Goal: Information Seeking & Learning: Find specific fact

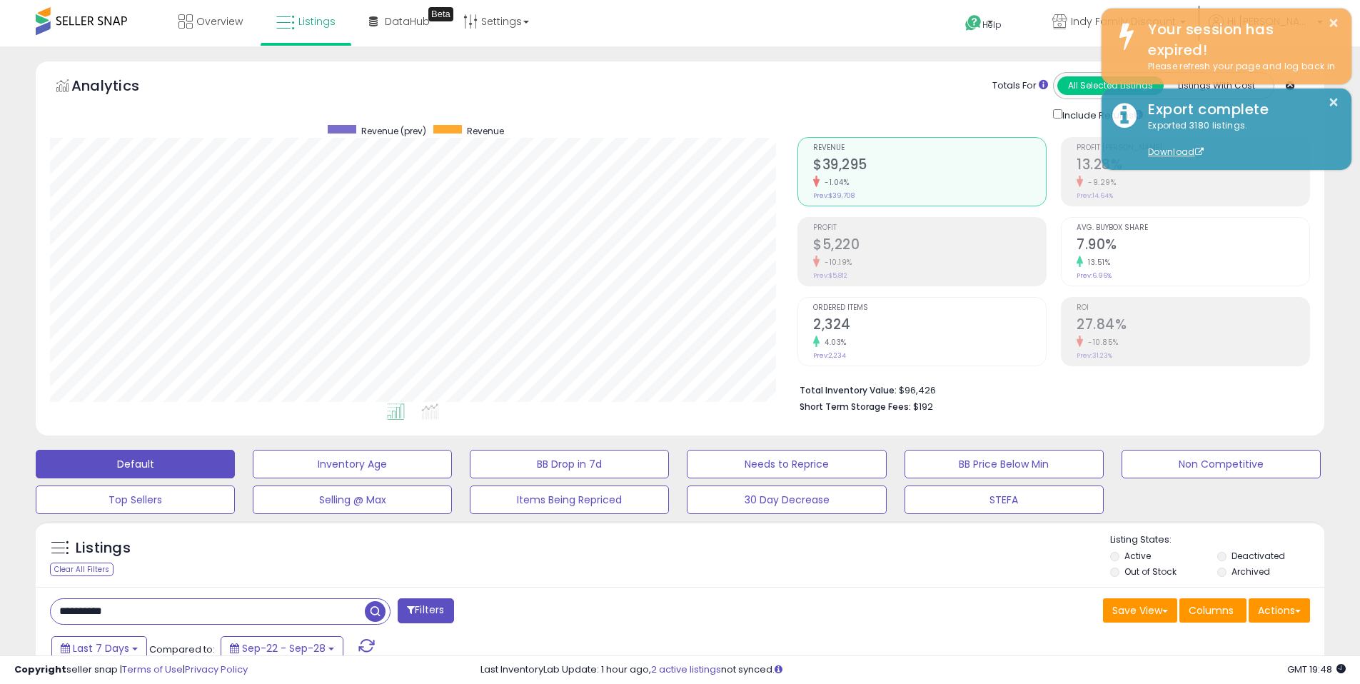
select select "*"
type input "**********"
click at [418, 598] on button "Filters" at bounding box center [426, 610] width 56 height 25
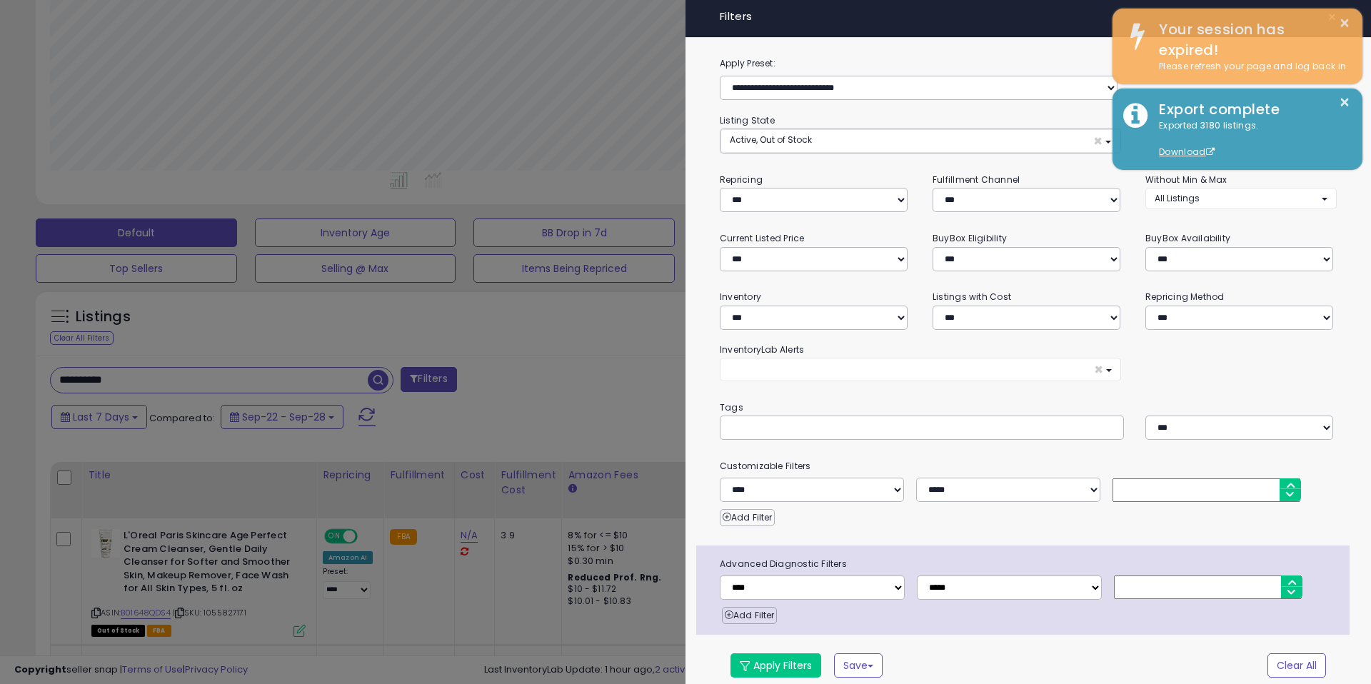
scroll to position [231, 0]
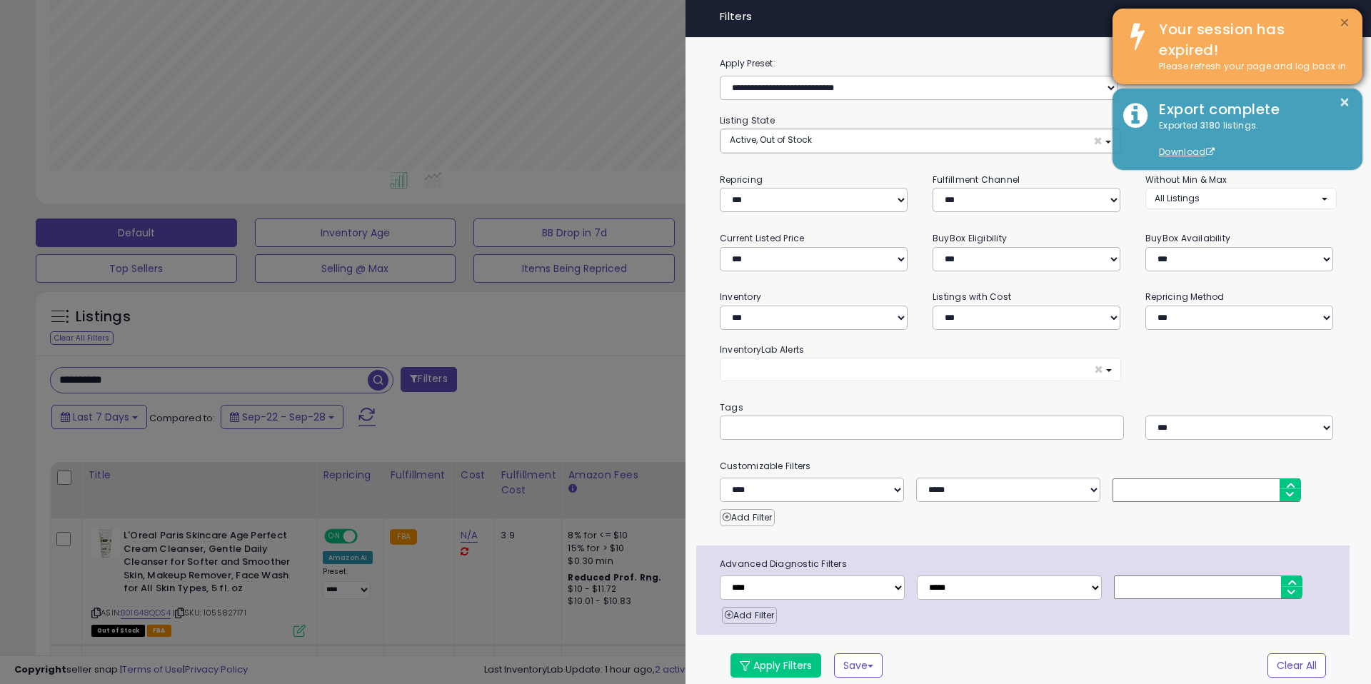
click at [1348, 20] on button "×" at bounding box center [1344, 23] width 11 height 18
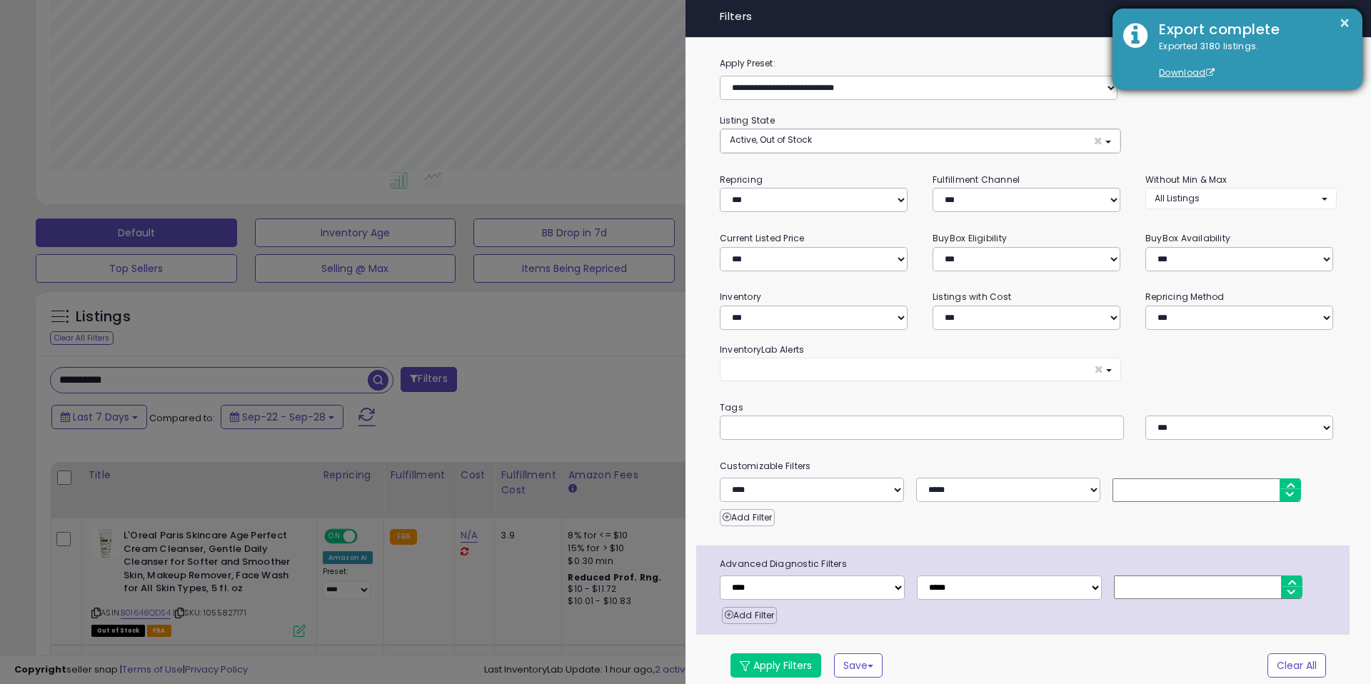
click at [1349, 23] on div "Export complete" at bounding box center [1249, 29] width 203 height 21
click at [1348, 23] on button "×" at bounding box center [1344, 23] width 11 height 18
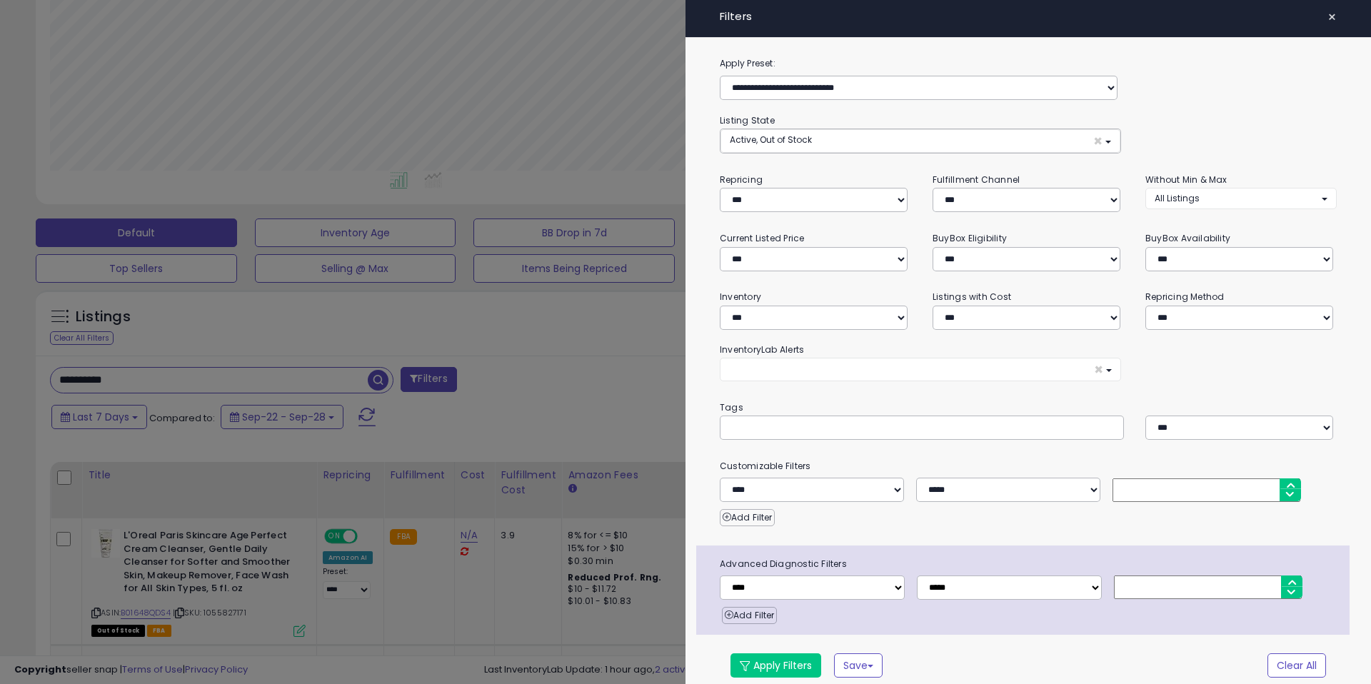
click at [1342, 24] on div "× Filters" at bounding box center [1027, 19] width 685 height 38
click at [1346, 24] on div "× Filters" at bounding box center [1027, 19] width 685 height 38
click at [1328, 20] on button "×" at bounding box center [1331, 17] width 21 height 20
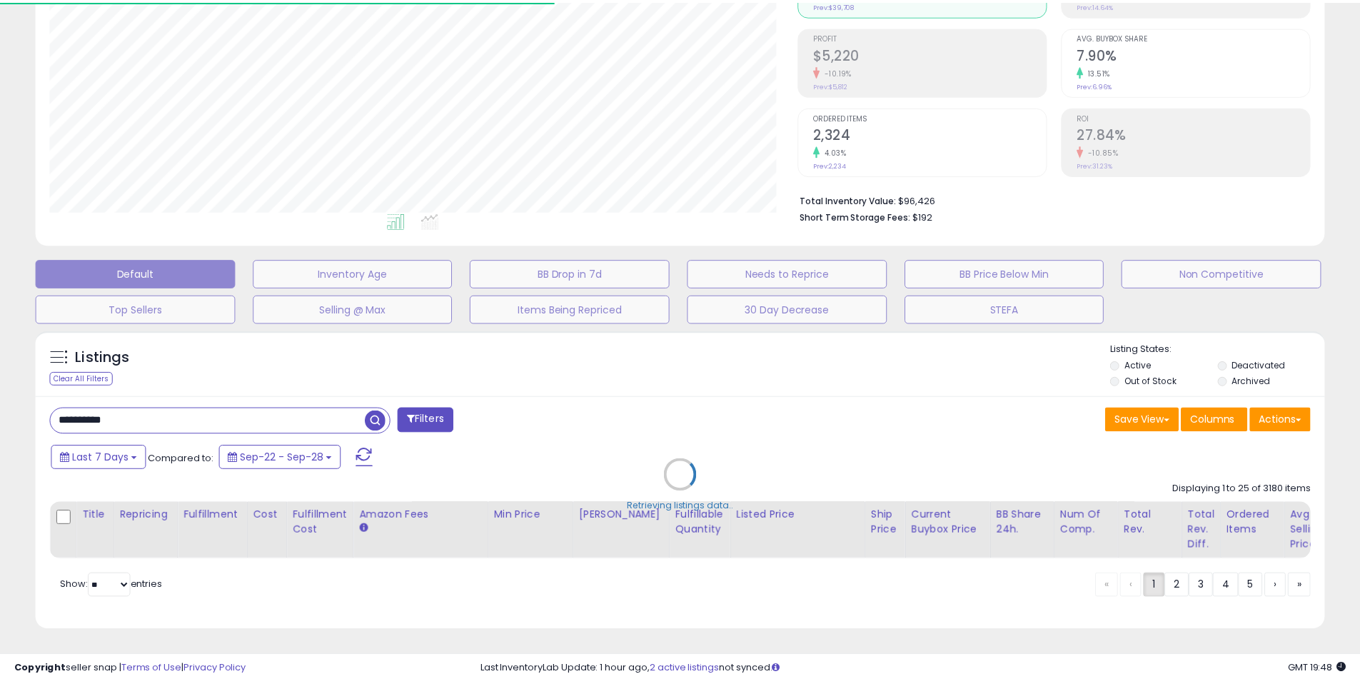
scroll to position [713599, 713145]
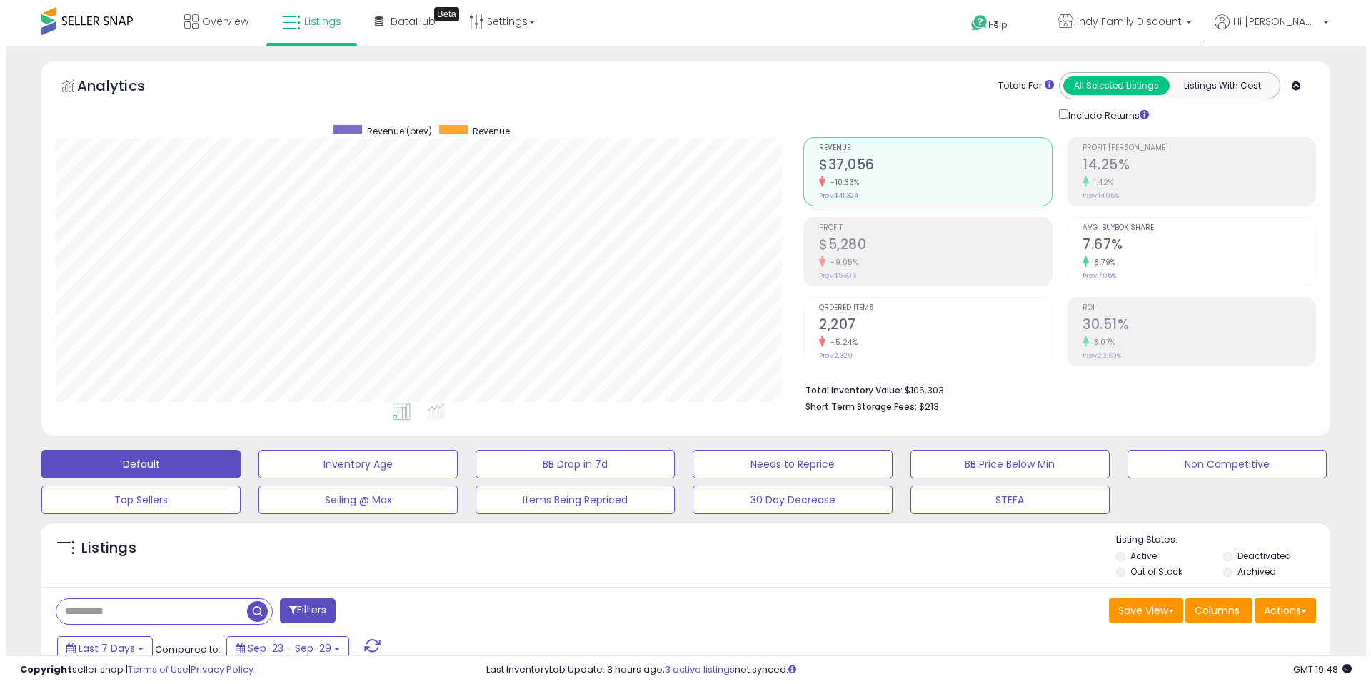
scroll to position [293, 747]
click at [152, 614] on input "text" at bounding box center [146, 611] width 191 height 25
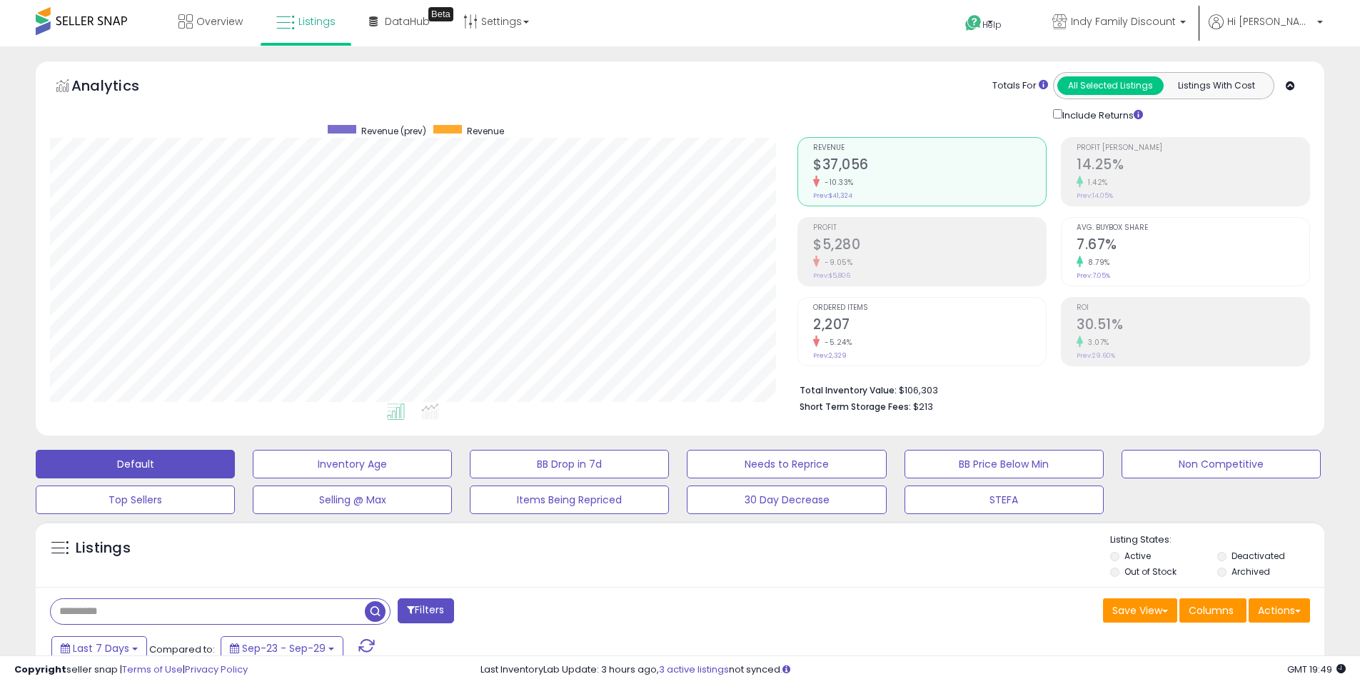
paste input "**********"
type input "**********"
click at [378, 610] on span "button" at bounding box center [375, 611] width 21 height 21
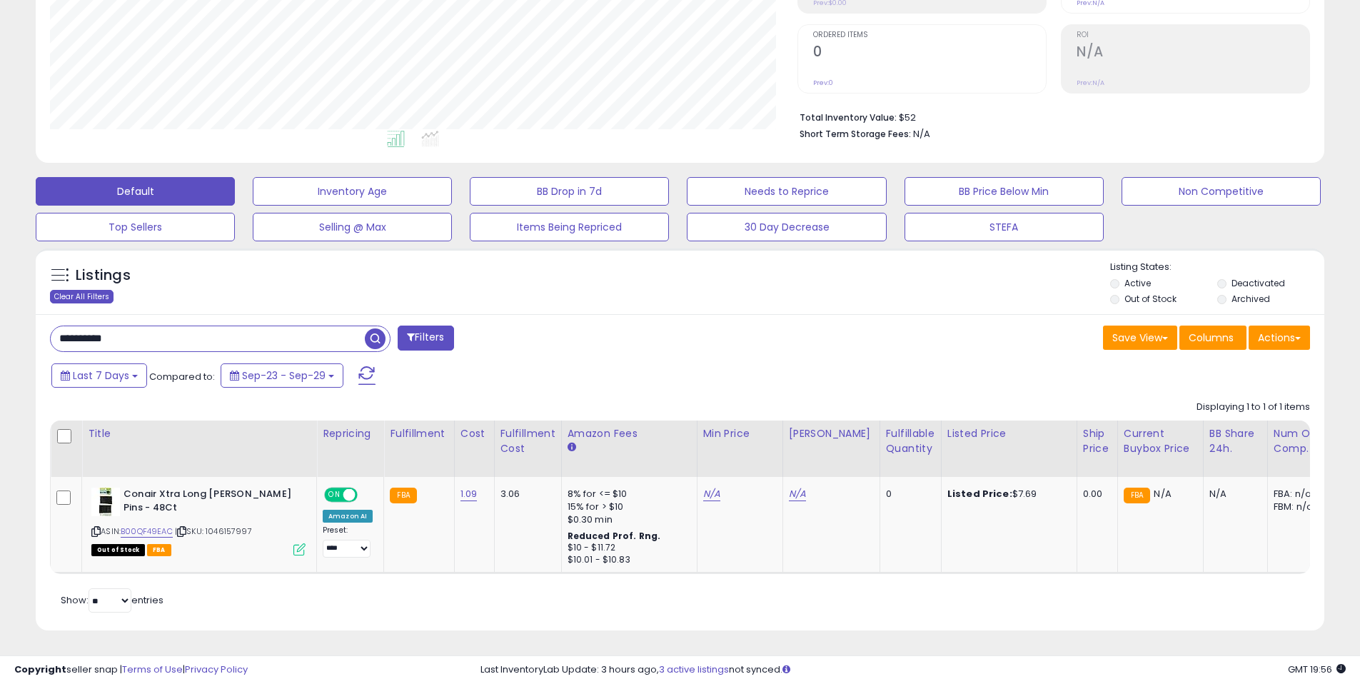
click at [82, 290] on div "Clear All Filters" at bounding box center [82, 297] width 64 height 14
